Goal: Information Seeking & Learning: Learn about a topic

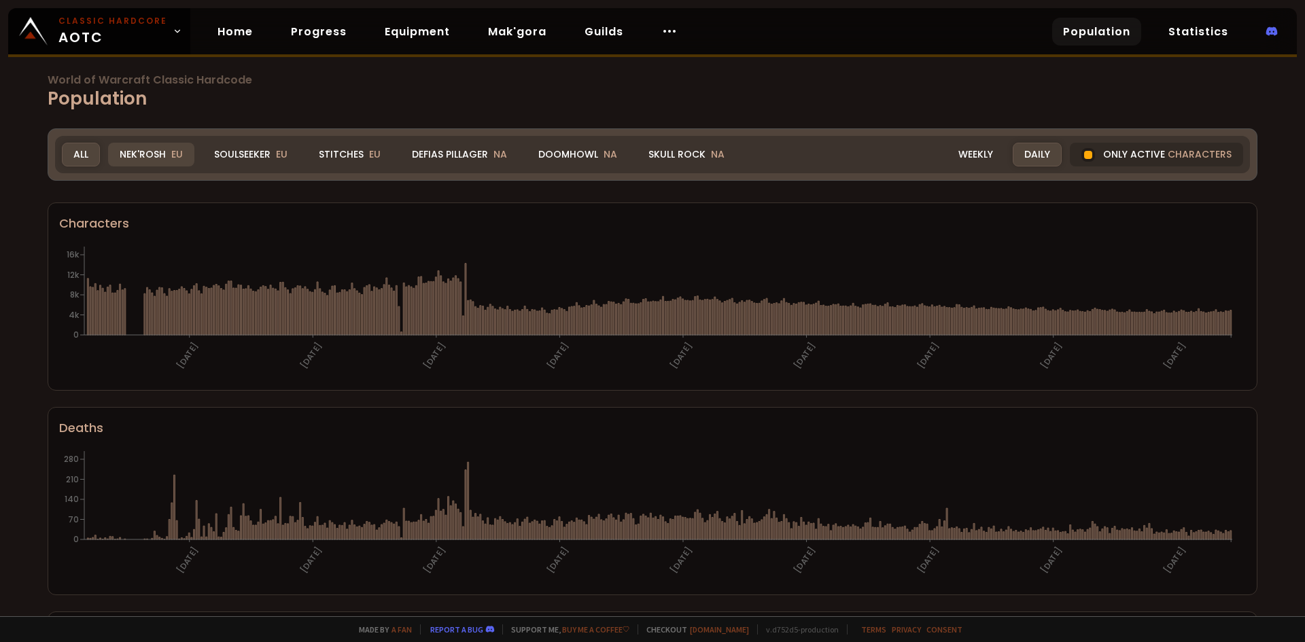
click at [149, 156] on div "Nek'Rosh EU" at bounding box center [151, 155] width 86 height 24
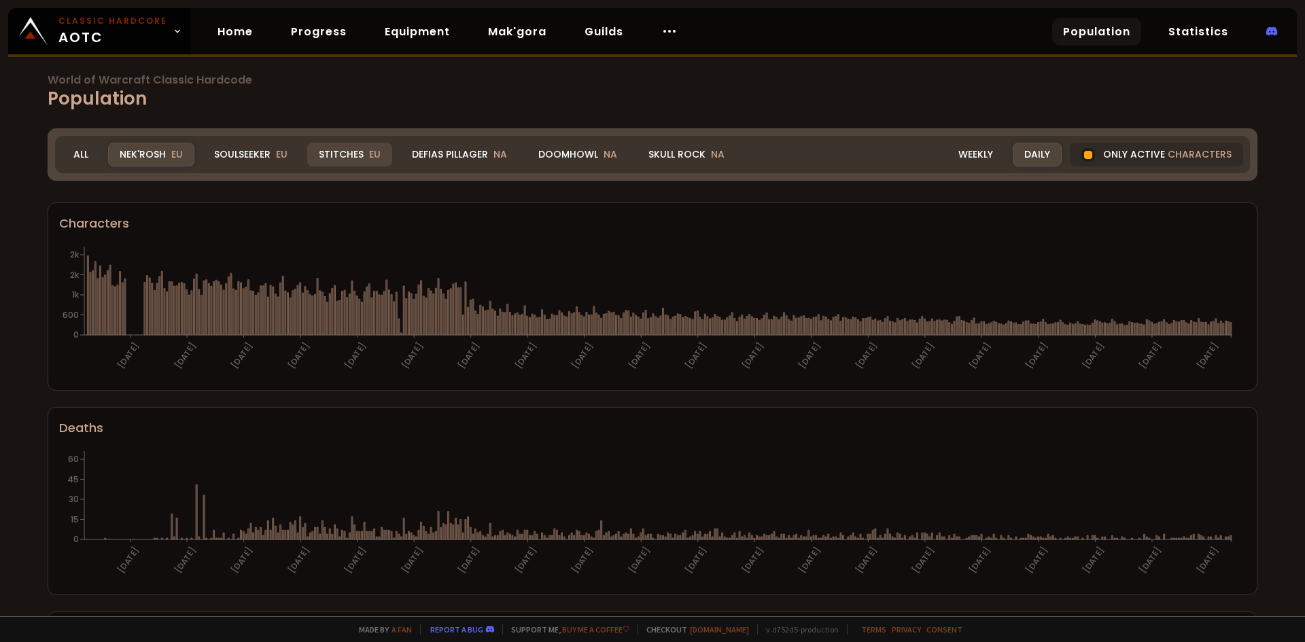
click at [379, 160] on div "Stitches EU" at bounding box center [349, 155] width 85 height 24
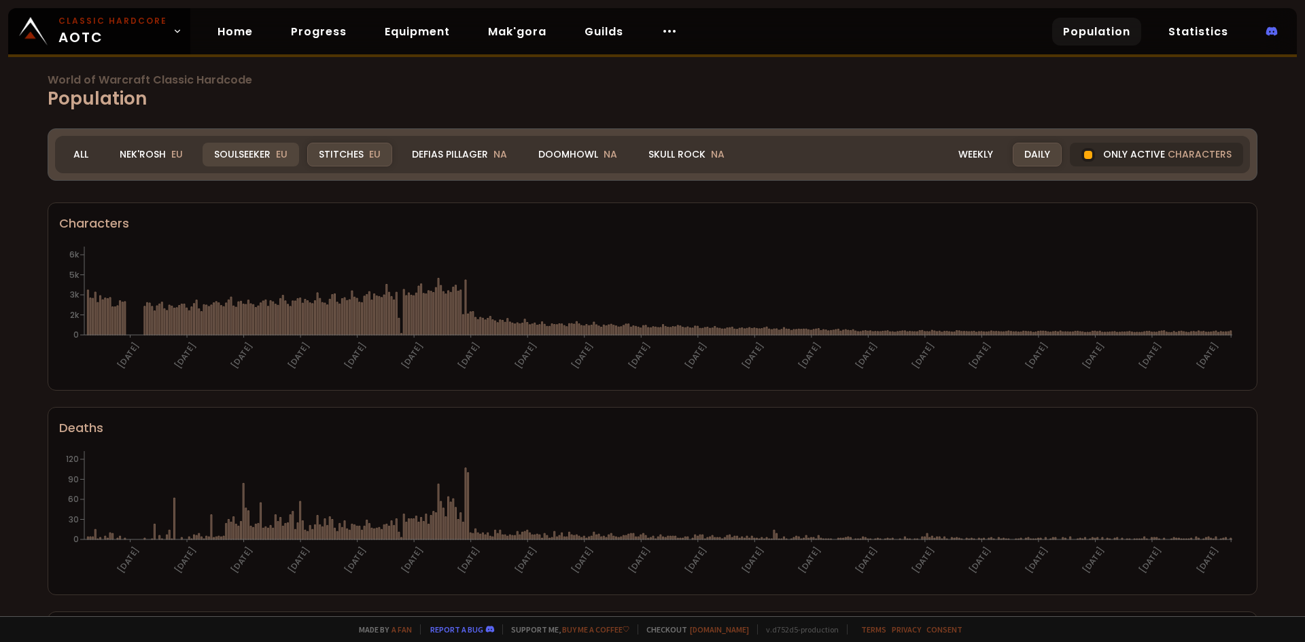
click at [232, 158] on div "Soulseeker EU" at bounding box center [250, 155] width 96 height 24
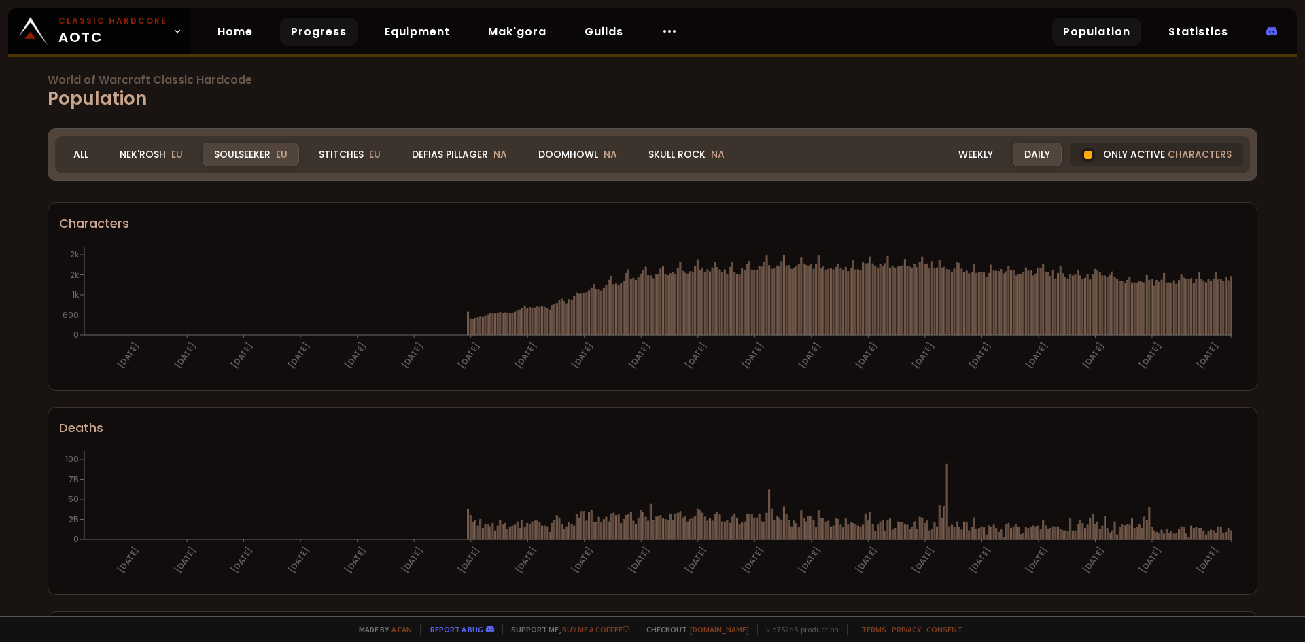
click at [307, 29] on link "Progress" at bounding box center [318, 32] width 77 height 28
